Goal: Task Accomplishment & Management: Manage account settings

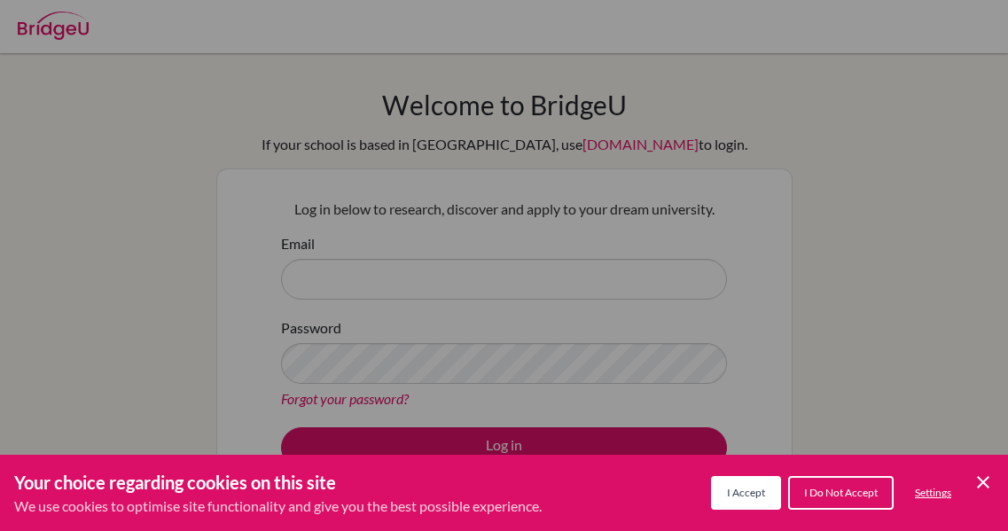
scroll to position [258, 0]
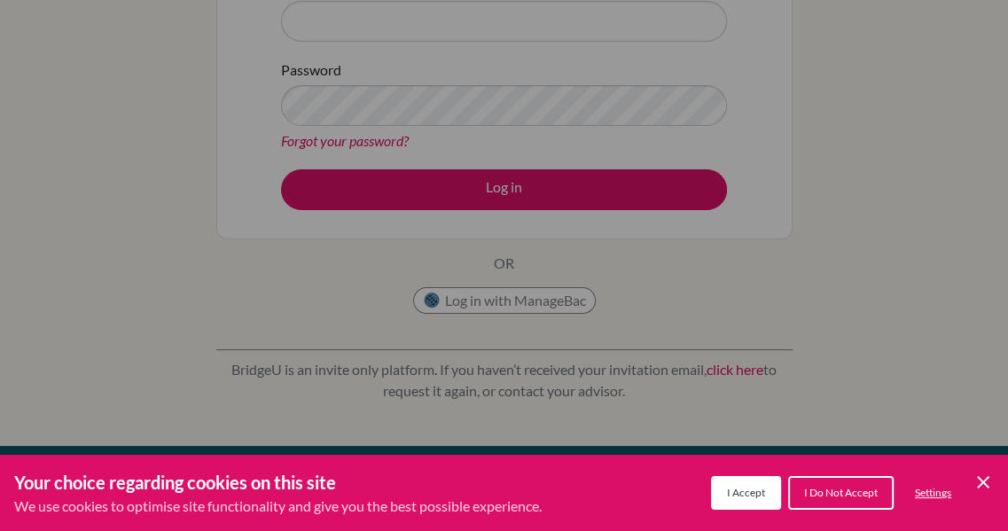
click at [979, 479] on icon "Save and close" at bounding box center [983, 482] width 12 height 12
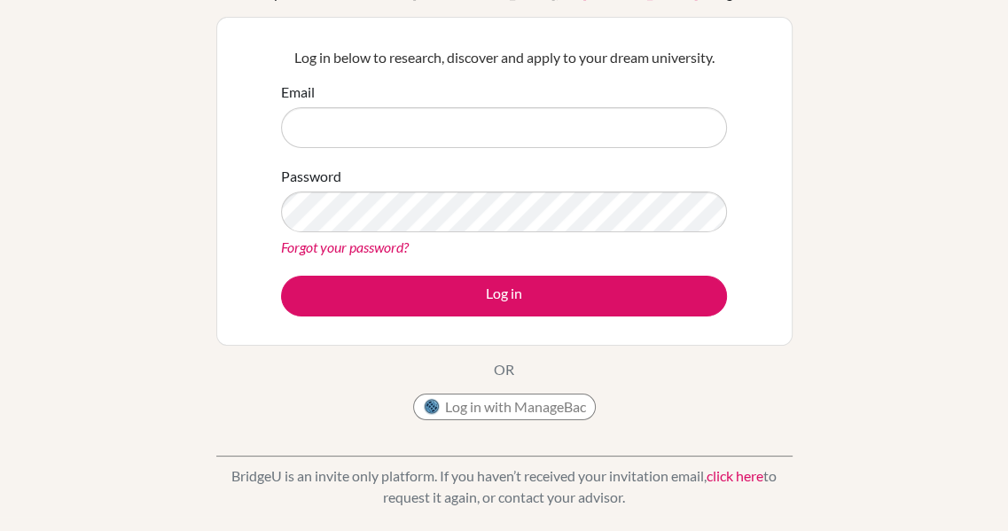
scroll to position [413, 0]
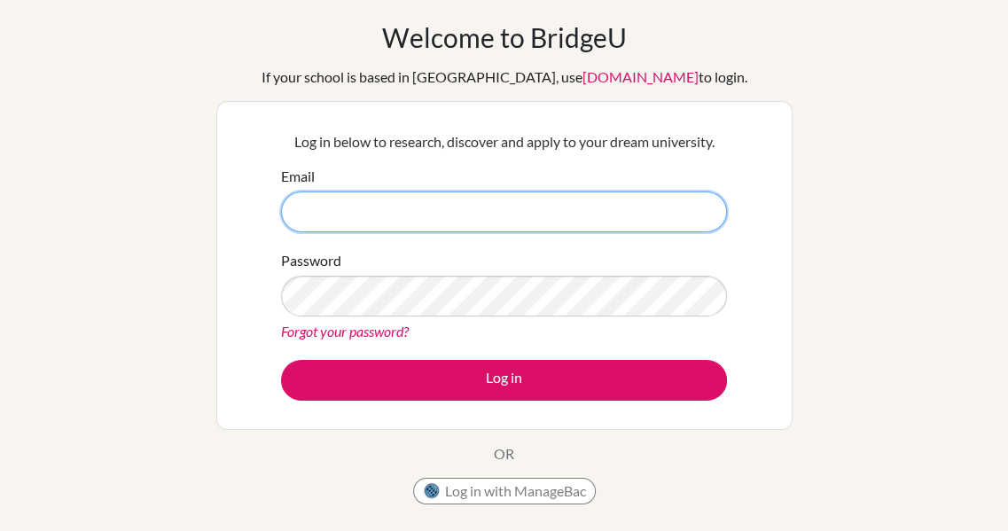
scroll to position [88, 0]
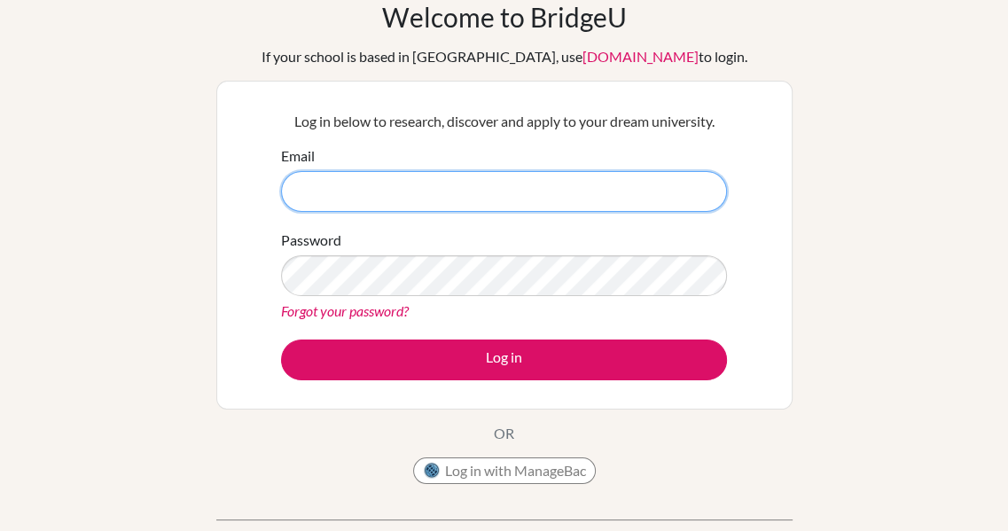
paste input "[EMAIL_ADDRESS][DOMAIN_NAME]"
type input "[EMAIL_ADDRESS][DOMAIN_NAME]"
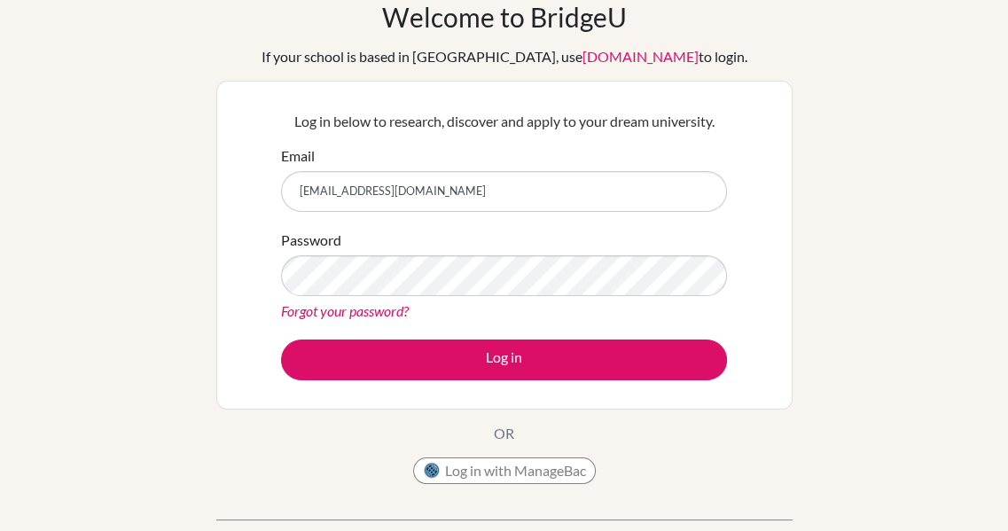
click at [360, 312] on link "Forgot your password?" at bounding box center [345, 310] width 128 height 17
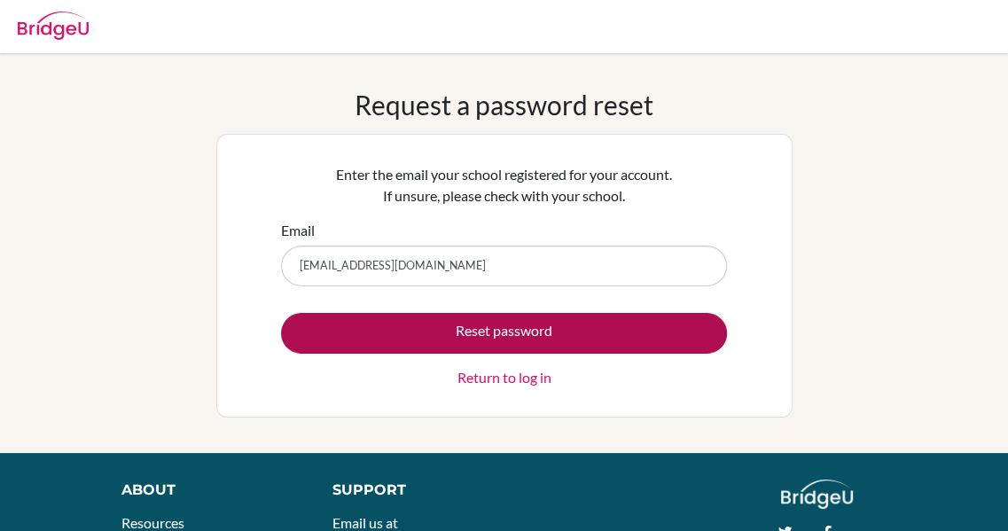
type input "[EMAIL_ADDRESS][DOMAIN_NAME]"
click at [523, 331] on button "Reset password" at bounding box center [504, 333] width 446 height 41
